Goal: Task Accomplishment & Management: Manage account settings

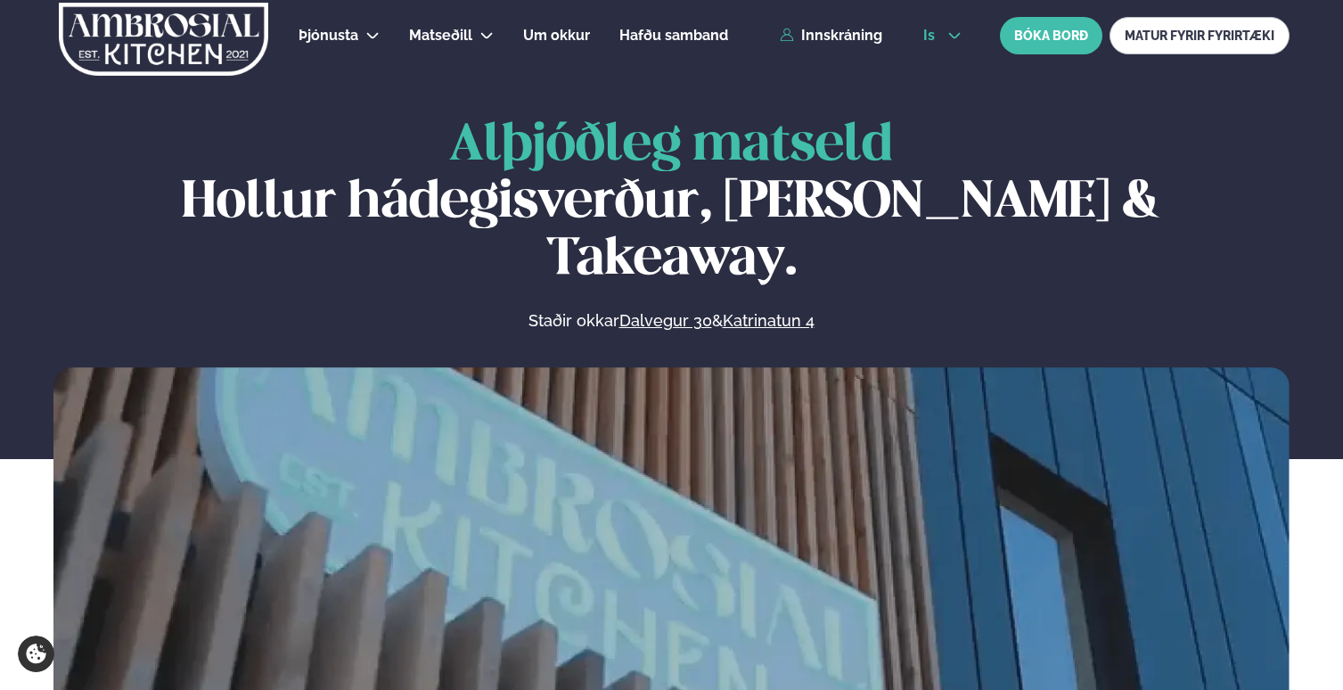
click at [929, 32] on span "is" at bounding box center [931, 36] width 17 height 14
click at [936, 60] on link "en" at bounding box center [942, 68] width 67 height 36
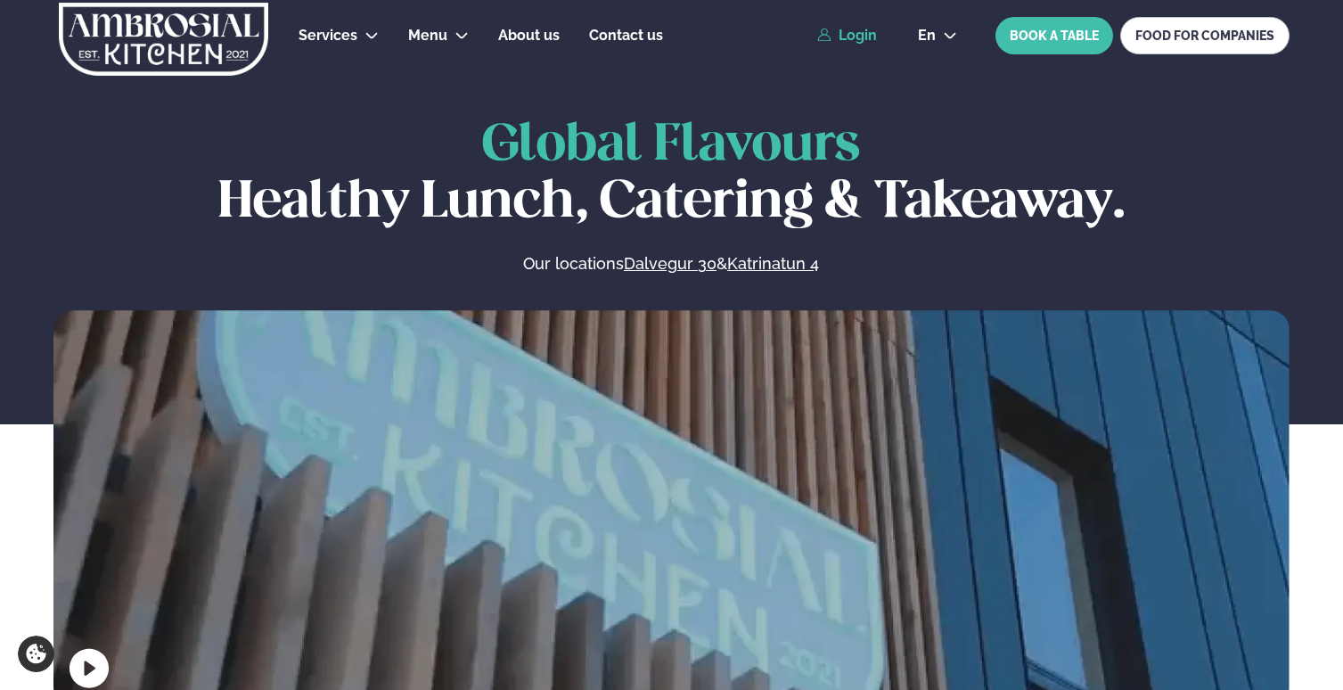
click at [854, 28] on link "Login" at bounding box center [847, 36] width 60 height 16
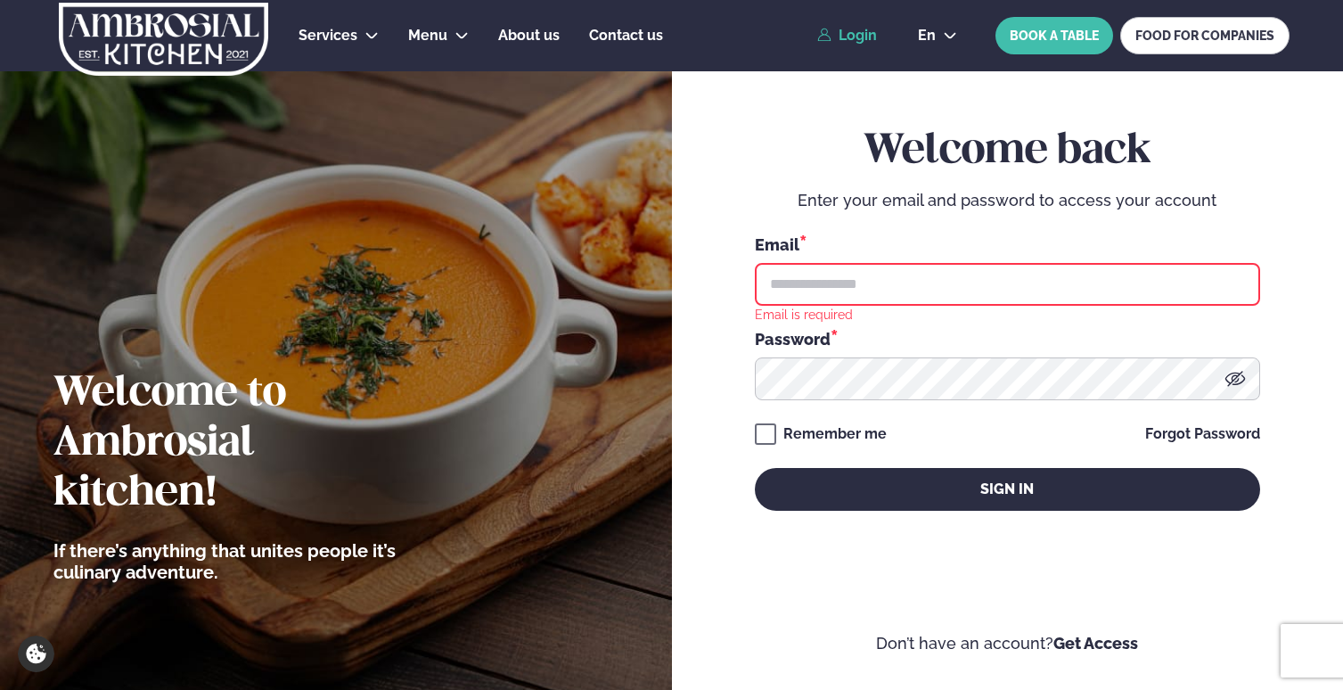
type input "**********"
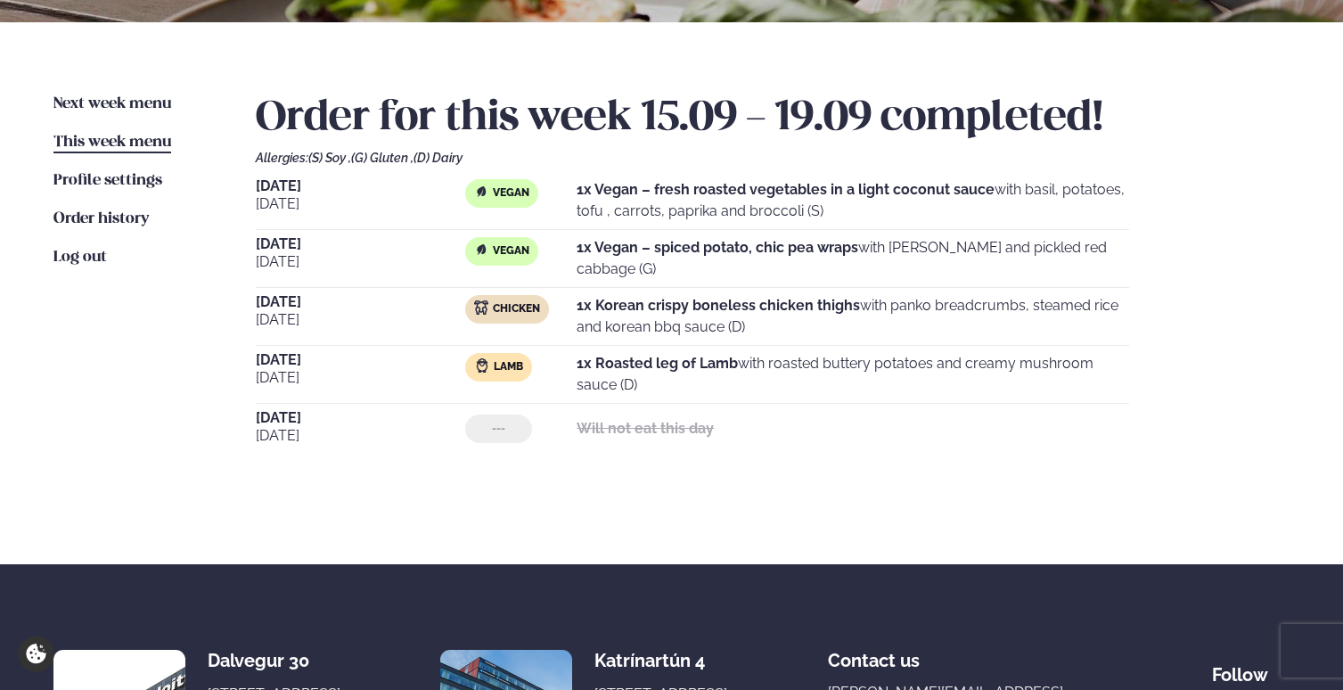
scroll to position [373, 0]
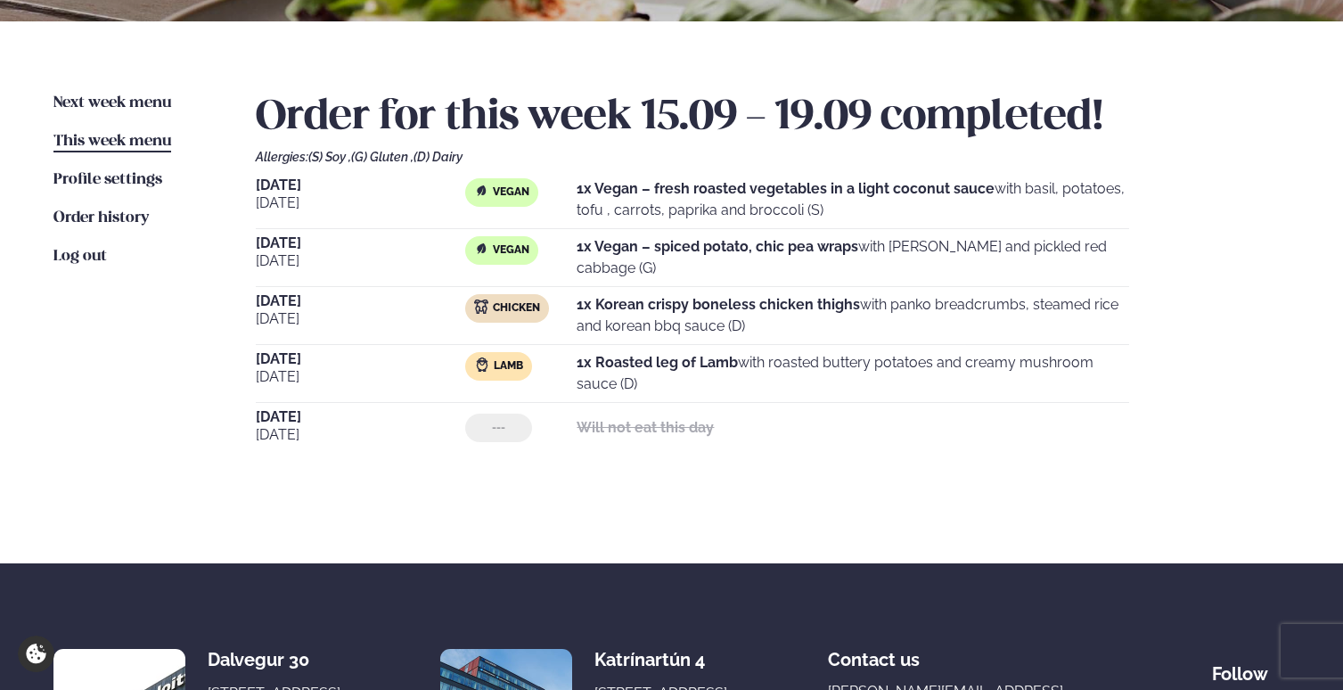
click at [291, 190] on span "[DATE]" at bounding box center [360, 185] width 209 height 14
click at [142, 103] on span "Next week menu" at bounding box center [112, 102] width 118 height 15
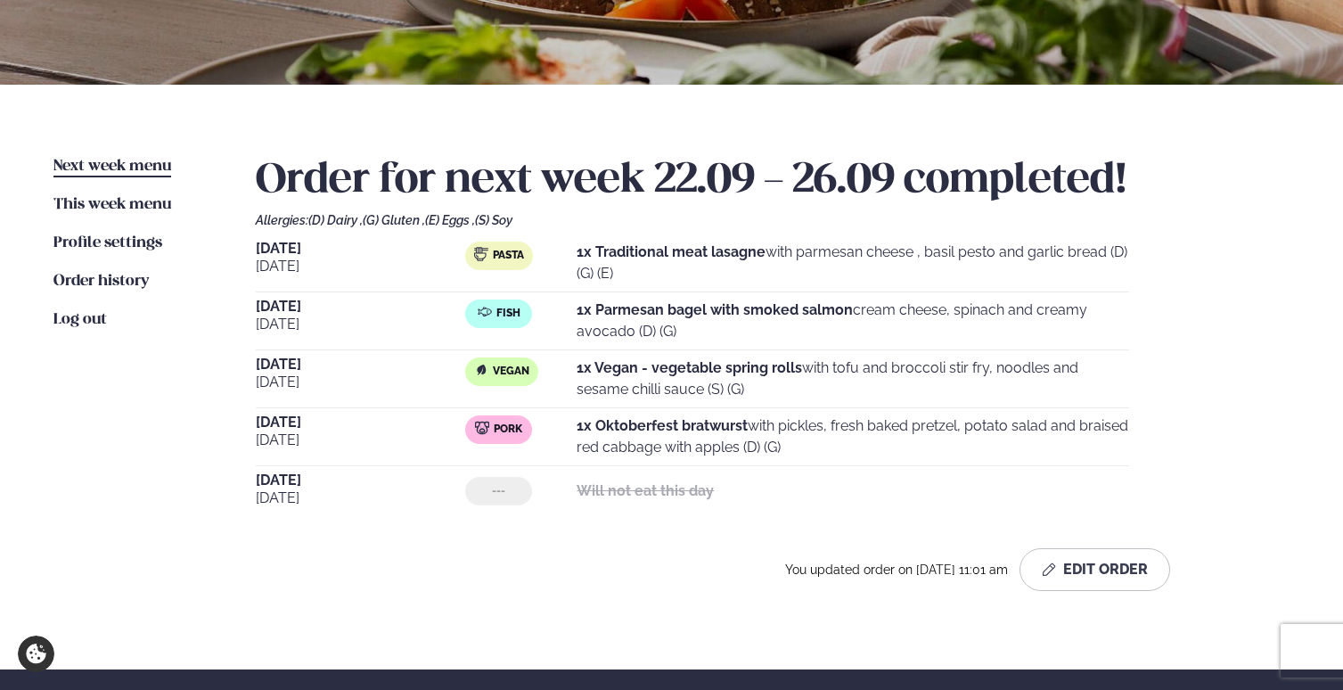
scroll to position [309, 0]
